Goal: Browse casually: Explore the website without a specific task or goal

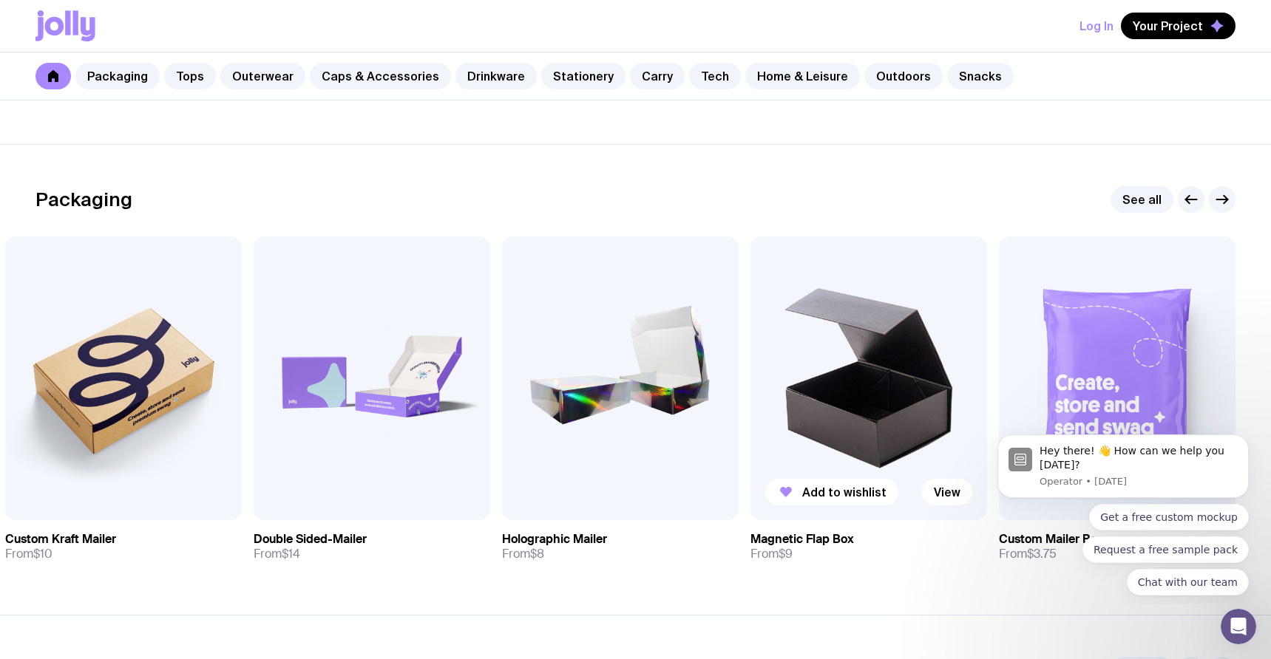
click at [841, 377] on img at bounding box center [868, 379] width 237 height 284
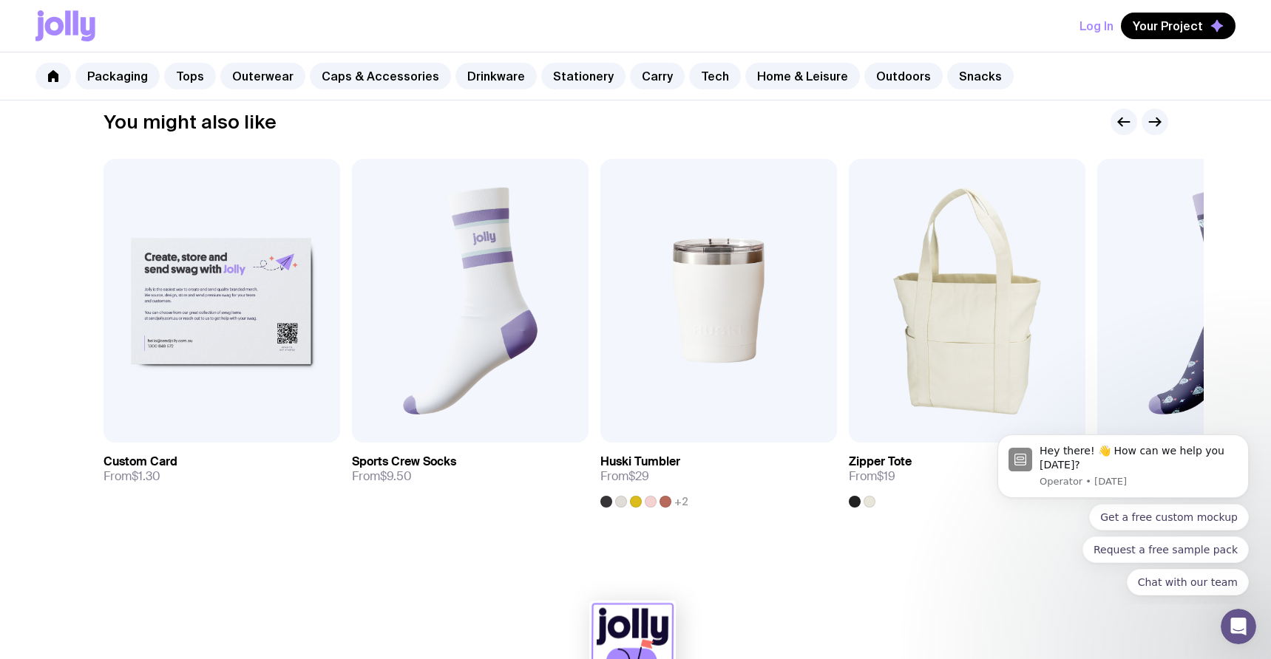
scroll to position [824, 0]
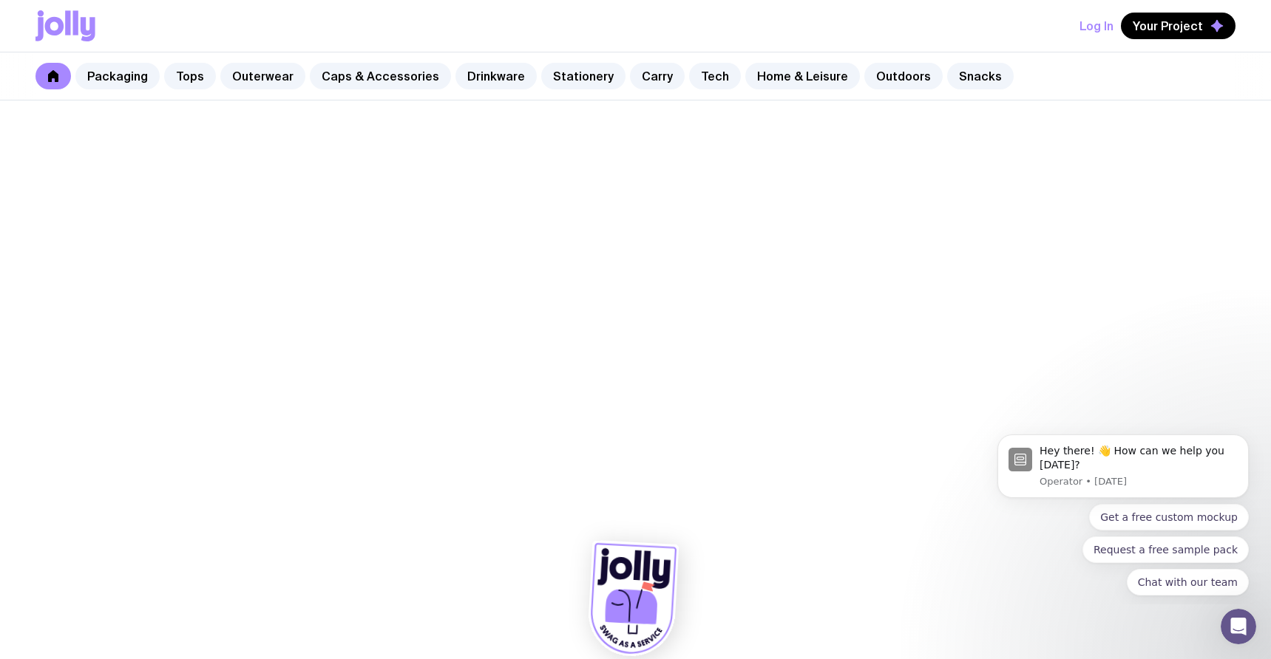
scroll to position [169, 0]
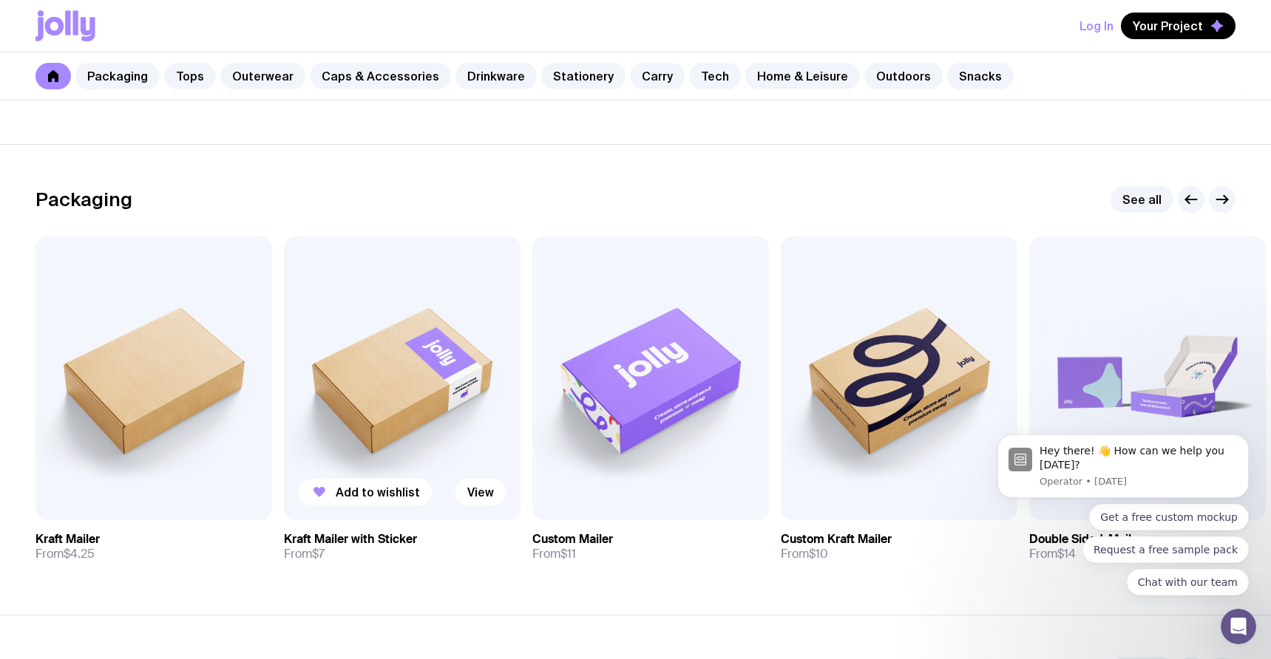
click at [461, 447] on img at bounding box center [402, 379] width 237 height 284
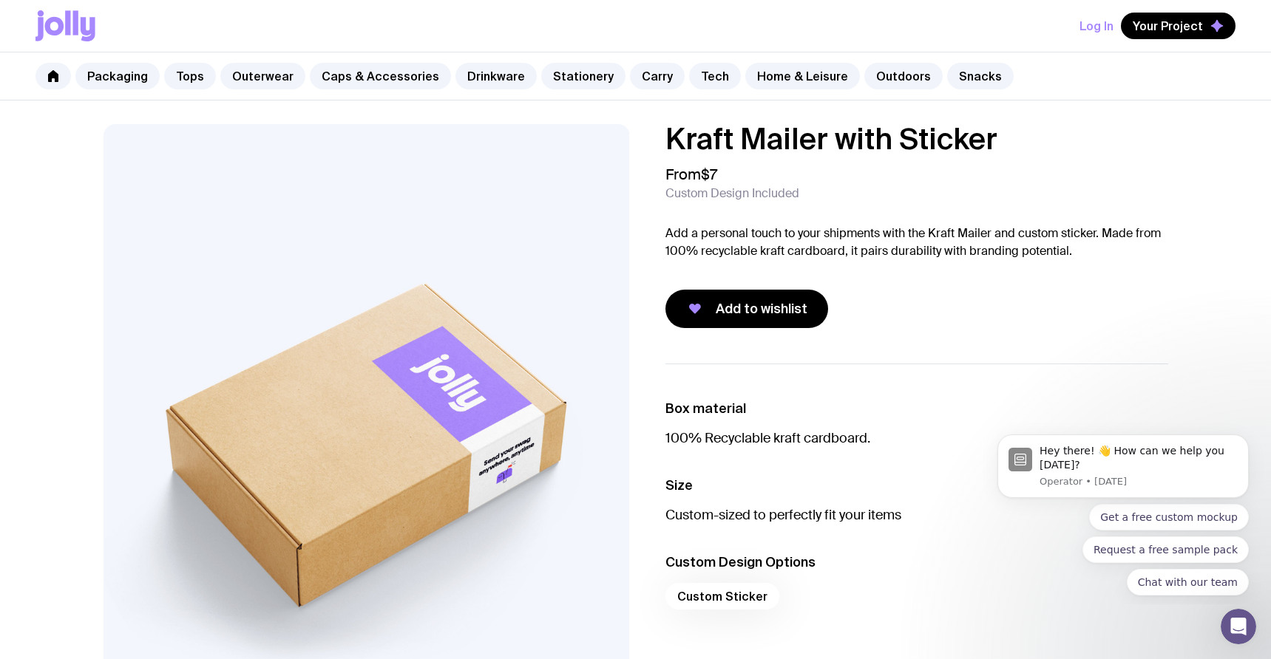
click at [246, 211] on img at bounding box center [367, 439] width 526 height 631
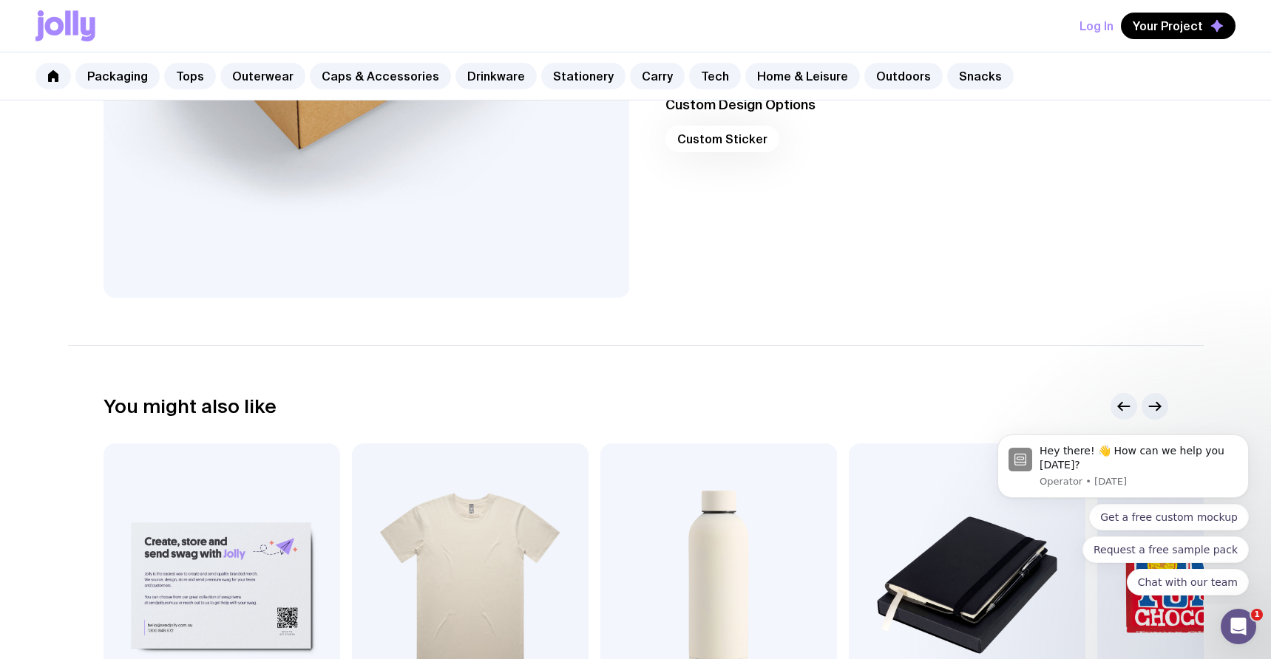
scroll to position [532, 0]
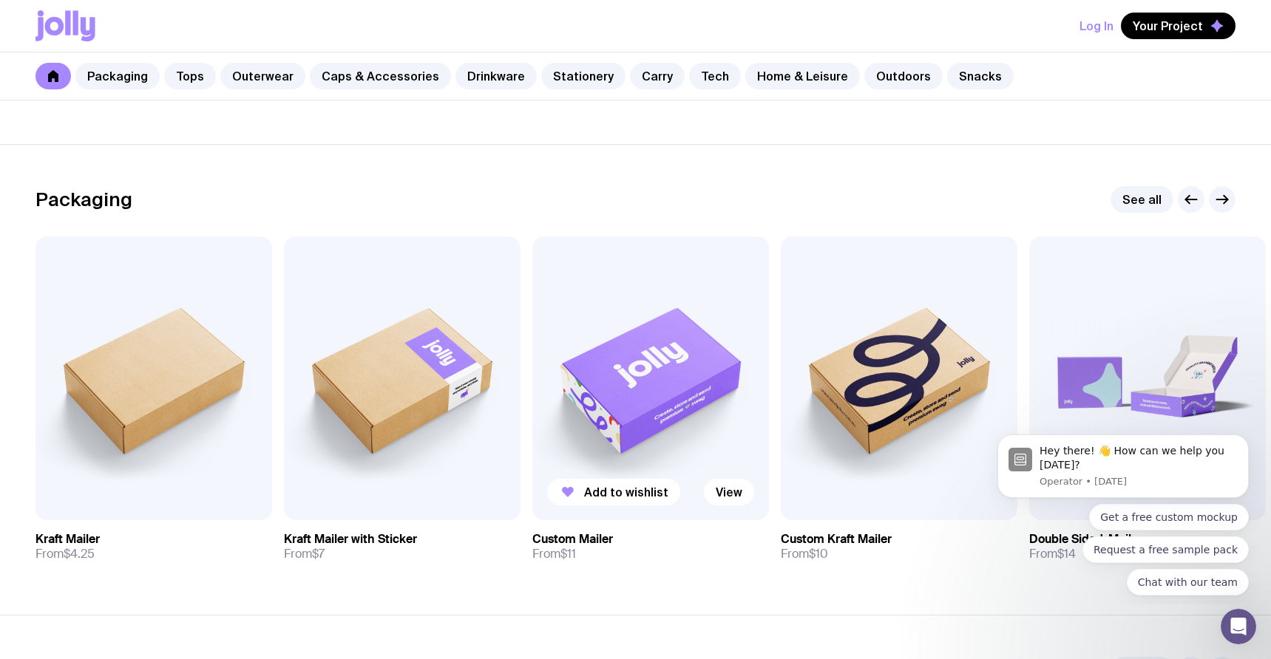
scroll to position [166, 0]
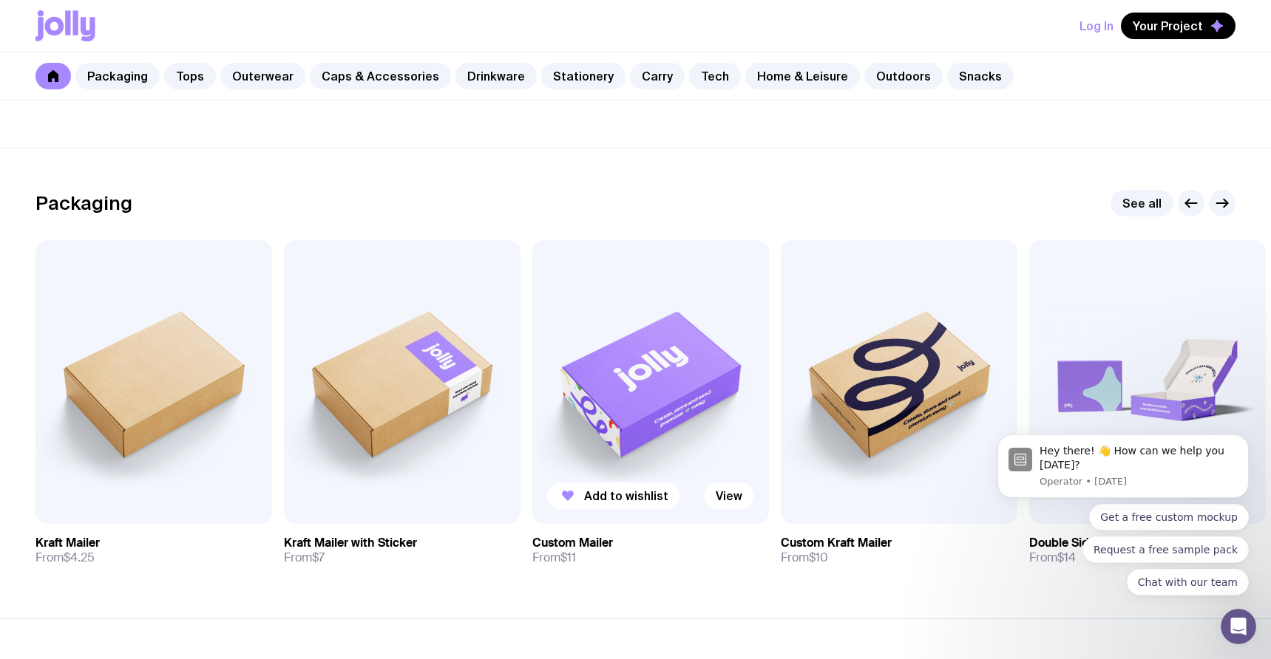
click at [619, 448] on img at bounding box center [650, 382] width 237 height 284
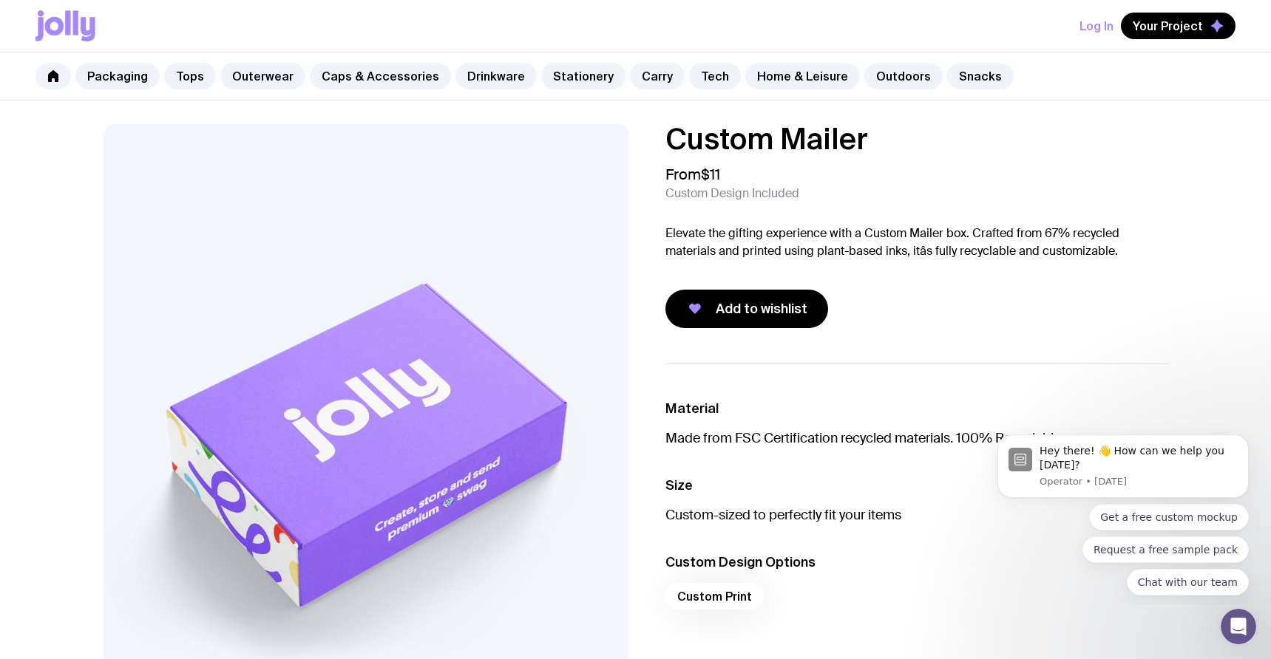
drag, startPoint x: 662, startPoint y: 195, endPoint x: 825, endPoint y: 194, distance: 163.4
click at [821, 186] on div "Custom Mailer From $11 Custom Design Included Elevate the gifting experience wi…" at bounding box center [905, 226] width 526 height 204
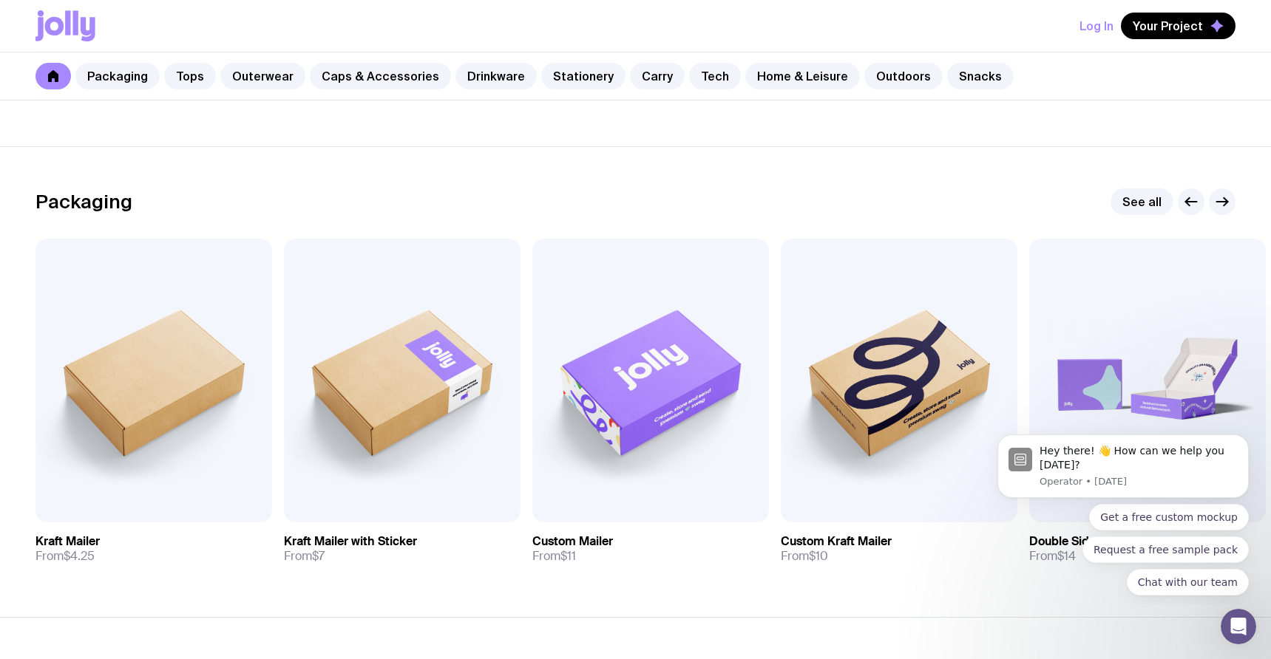
scroll to position [168, 0]
